Goal: Information Seeking & Learning: Learn about a topic

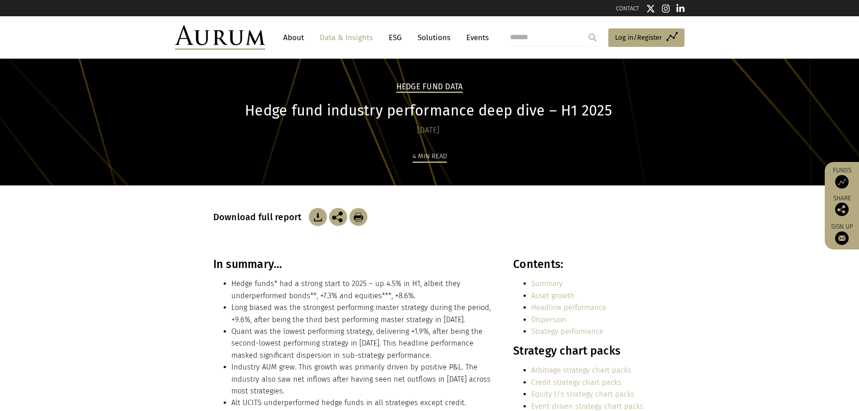
click at [345, 35] on link "Data & Insights" at bounding box center [346, 37] width 62 height 17
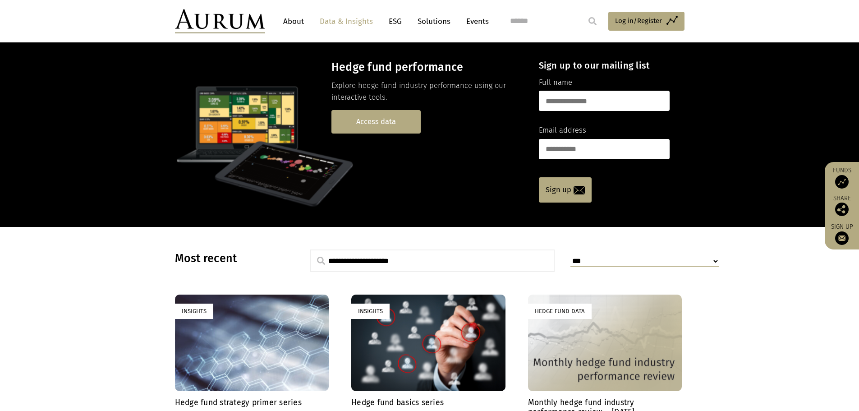
scroll to position [135, 0]
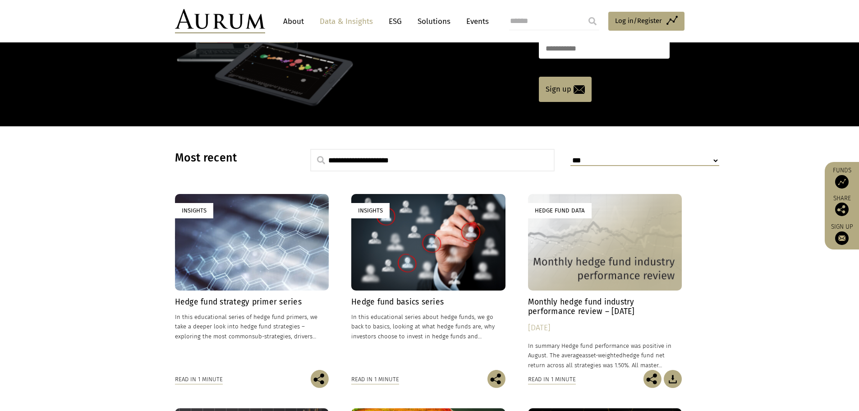
click at [276, 296] on link "Insights Hedge fund strategy primer series In this educational series of hedge …" at bounding box center [252, 281] width 154 height 175
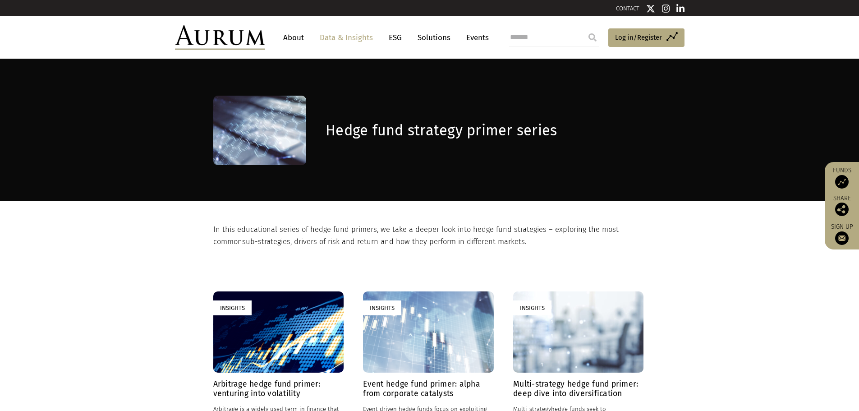
click at [287, 334] on div "Insights" at bounding box center [278, 332] width 130 height 82
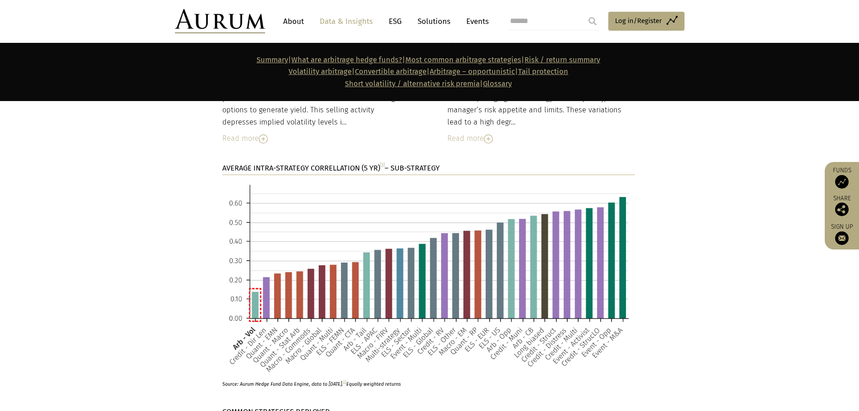
scroll to position [2119, 0]
